Goal: Task Accomplishment & Management: Complete application form

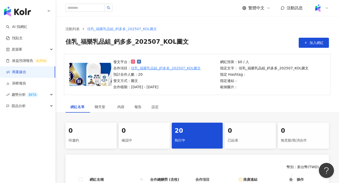
click at [213, 103] on div "網紅名單 聊天室 內容 報告 設定" at bounding box center [197, 107] width 284 height 12
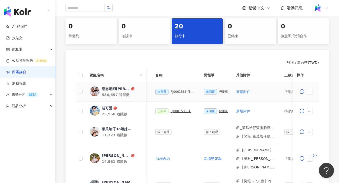
scroll to position [0, 115]
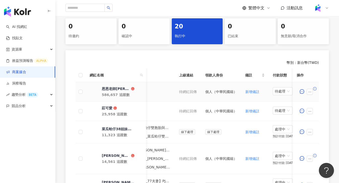
scroll to position [0, 265]
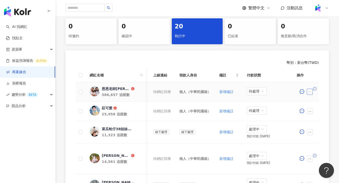
click at [311, 91] on icon "ellipsis" at bounding box center [310, 92] width 4 height 4
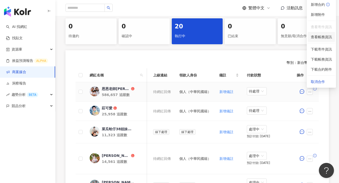
click at [321, 38] on span "查看帳務資訊" at bounding box center [321, 37] width 21 height 6
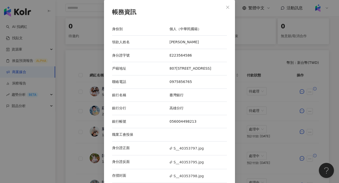
scroll to position [6, 0]
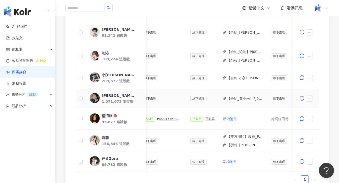
scroll to position [0, 196]
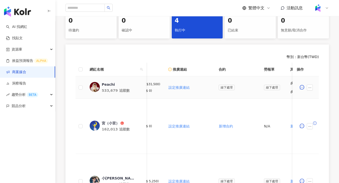
scroll to position [0, 173]
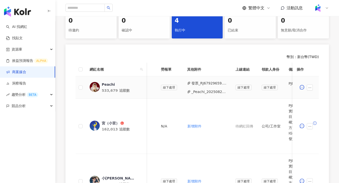
click at [218, 95] on td "發票_RJ67929659.pdf _Peachi_20250820_KANEBO_無瑕妍采活力肌粉霜Ⅱ增補協議_愛[PERSON_NAME].docx.pdf" at bounding box center [207, 88] width 48 height 22
click at [218, 94] on button "_Peachi_20250820_KANEBO_無瑕妍采活力肌粉霜Ⅱ增補協議_愛[PERSON_NAME].docx.pdf" at bounding box center [209, 92] width 36 height 6
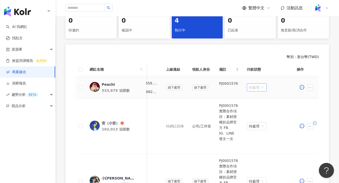
click at [263, 88] on span "待處理" at bounding box center [257, 88] width 16 height 8
click at [260, 106] on div "處理中" at bounding box center [257, 107] width 14 height 6
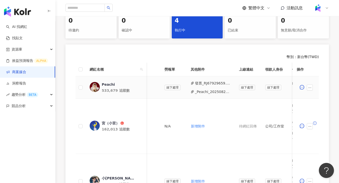
click at [211, 91] on button "_Peachi_20250820_KANEBO_無瑕妍采活力肌粉霜Ⅱ增補協議_愛[PERSON_NAME].docx.pdf" at bounding box center [213, 92] width 36 height 6
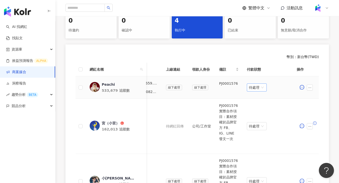
click at [260, 88] on span "待處理" at bounding box center [257, 88] width 16 height 8
click at [257, 106] on div "處理中" at bounding box center [257, 107] width 14 height 6
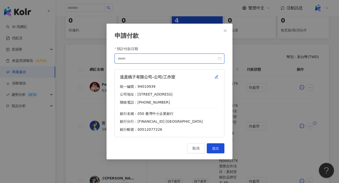
click at [188, 57] on input "預計付款日期" at bounding box center [167, 59] width 99 height 6
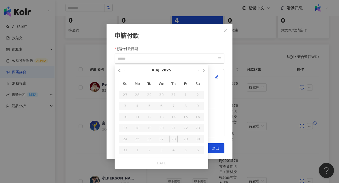
click at [199, 73] on button "button" at bounding box center [198, 70] width 6 height 11
type input "**********"
click at [161, 109] on div "10" at bounding box center [161, 106] width 8 height 8
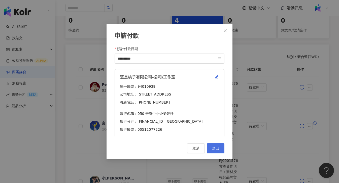
click at [221, 145] on button "送出" at bounding box center [216, 149] width 18 height 10
